Goal: Navigation & Orientation: Find specific page/section

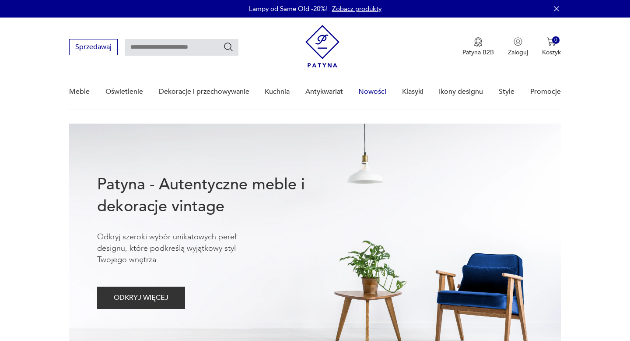
click at [372, 93] on link "Nowości" at bounding box center [373, 92] width 28 height 34
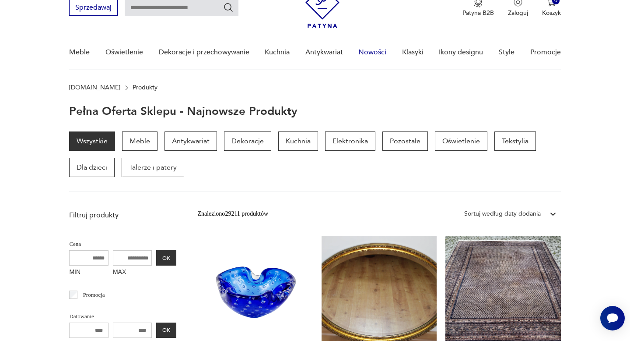
click at [373, 50] on link "Nowości" at bounding box center [373, 52] width 28 height 34
click at [381, 52] on link "Nowości" at bounding box center [373, 52] width 28 height 34
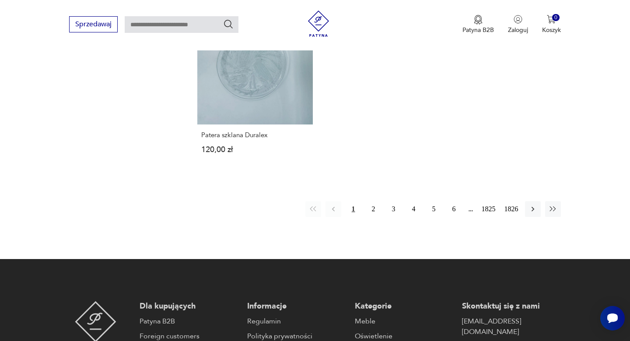
scroll to position [1223, 0]
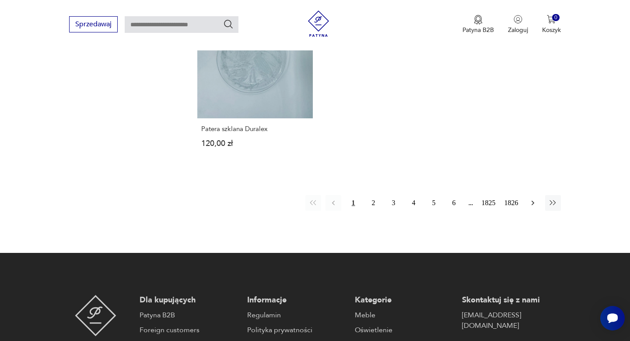
click at [534, 198] on icon "button" at bounding box center [533, 202] width 9 height 9
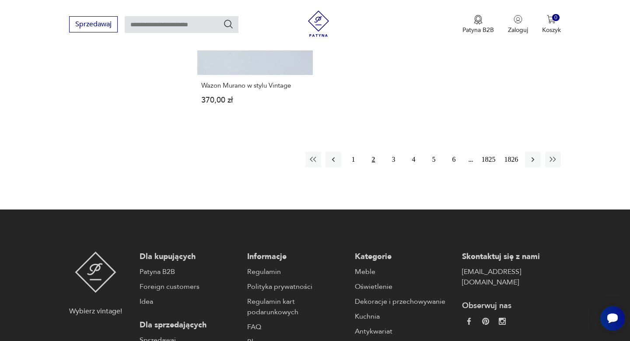
scroll to position [1273, 0]
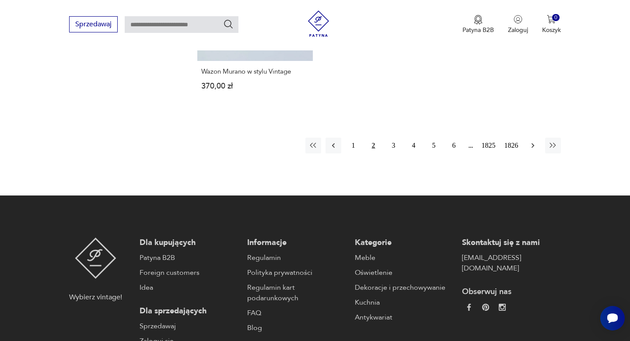
click at [533, 141] on icon "button" at bounding box center [533, 145] width 9 height 9
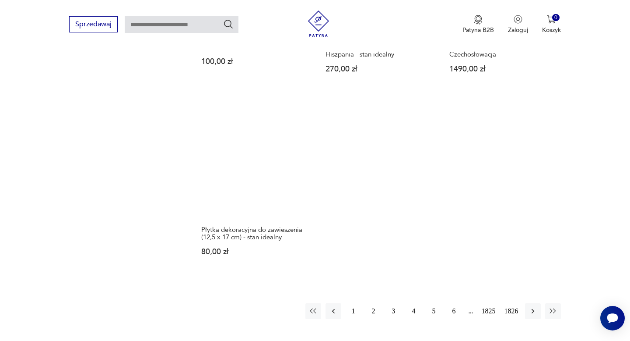
scroll to position [1130, 0]
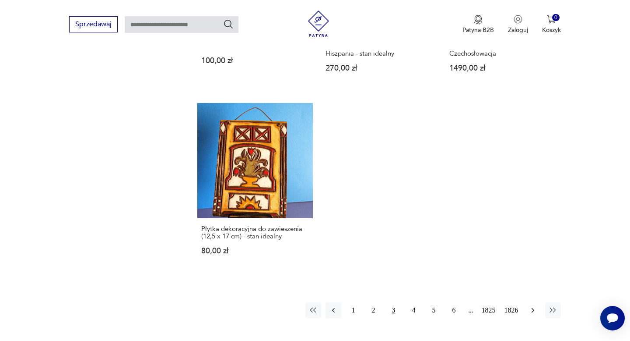
click at [534, 308] on icon "button" at bounding box center [532, 310] width 3 height 5
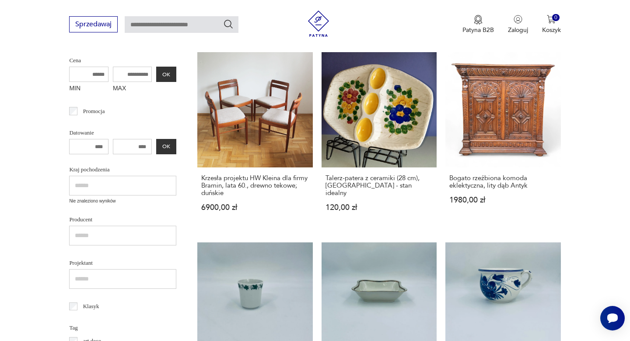
scroll to position [72, 0]
